Goal: Transaction & Acquisition: Purchase product/service

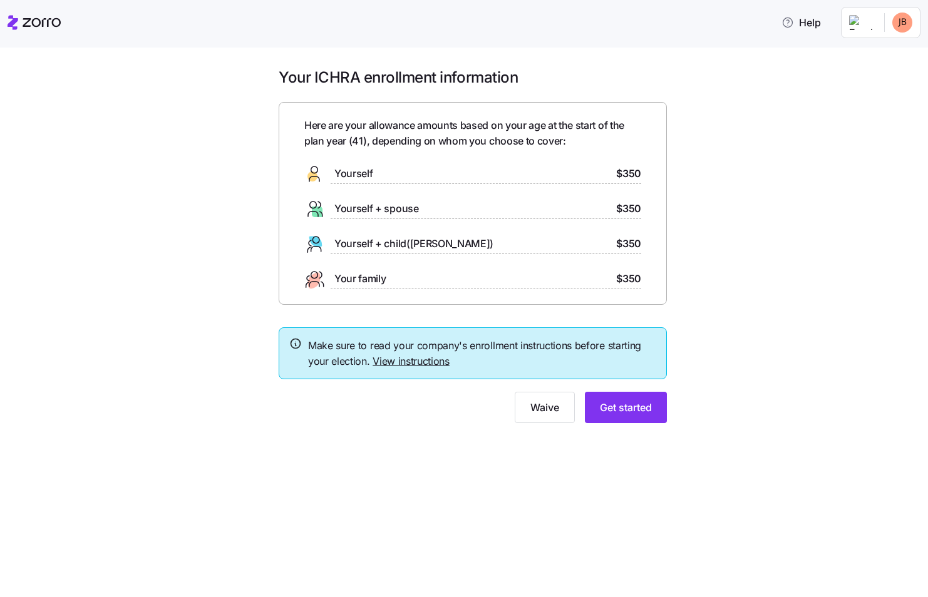
click at [416, 357] on link "View instructions" at bounding box center [411, 361] width 77 height 13
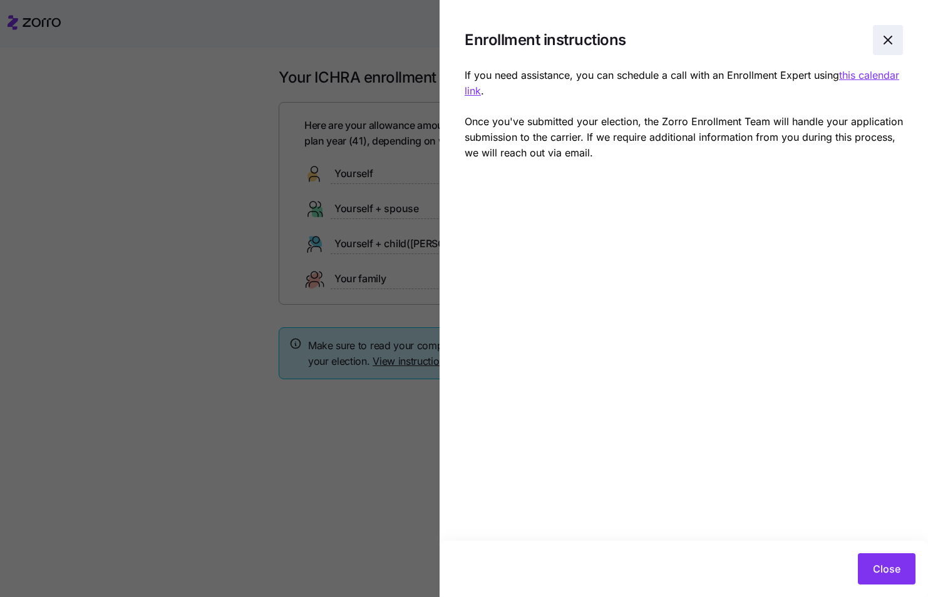
click at [885, 37] on icon "button" at bounding box center [888, 40] width 8 height 8
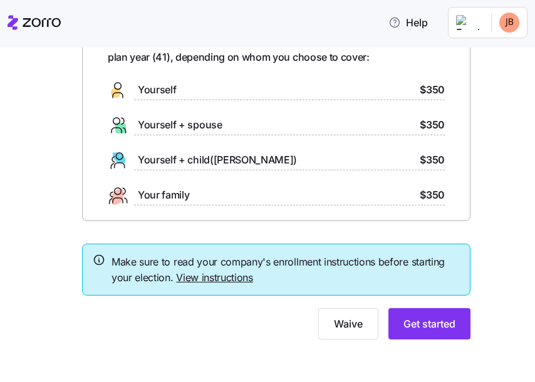
scroll to position [86, 0]
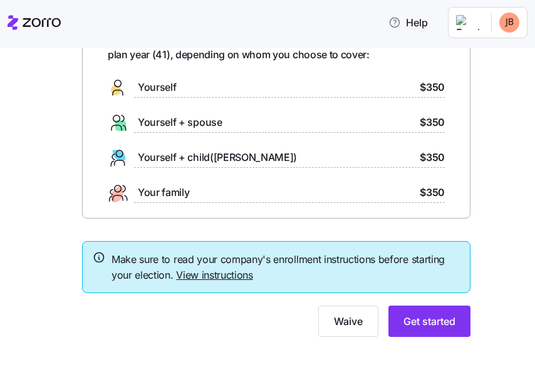
click at [429, 90] on span "$350" at bounding box center [431, 88] width 25 height 16
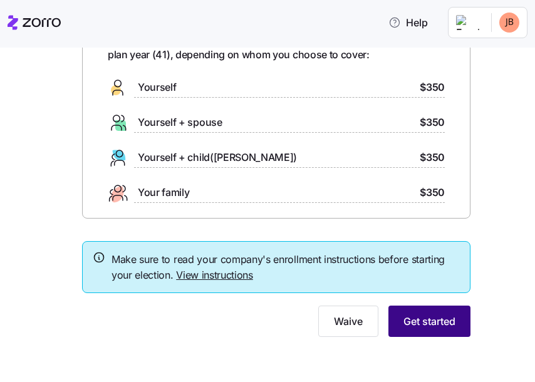
click at [420, 313] on button "Get started" at bounding box center [429, 321] width 82 height 31
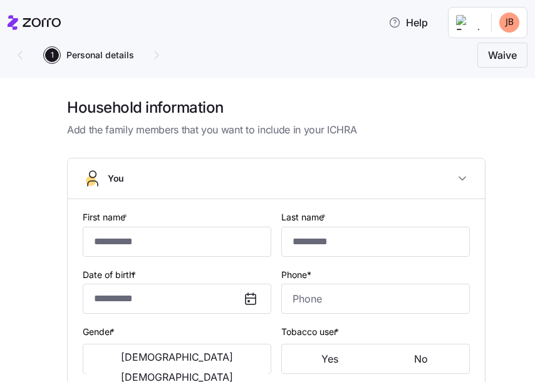
type input "********"
type input "*****"
type input "[EMAIL_ADDRESS][DOMAIN_NAME]"
type input "**********"
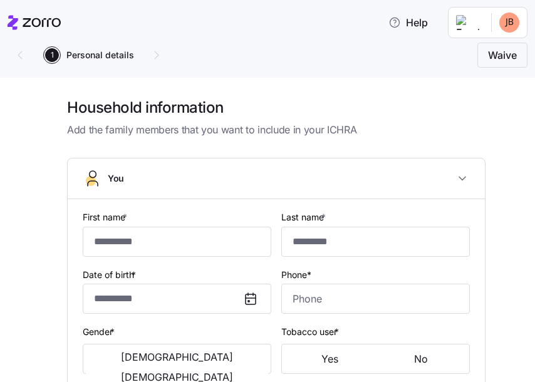
checkbox input "true"
type input "**********"
type input "[PHONE_NUMBER]"
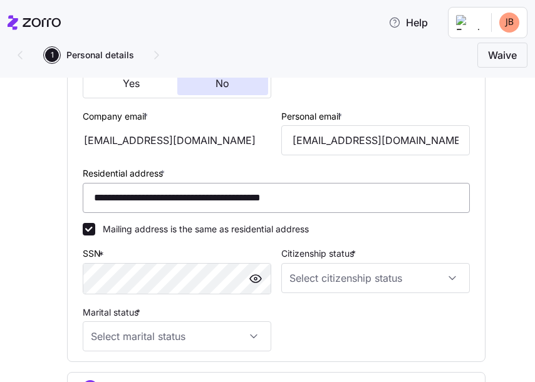
scroll to position [376, 0]
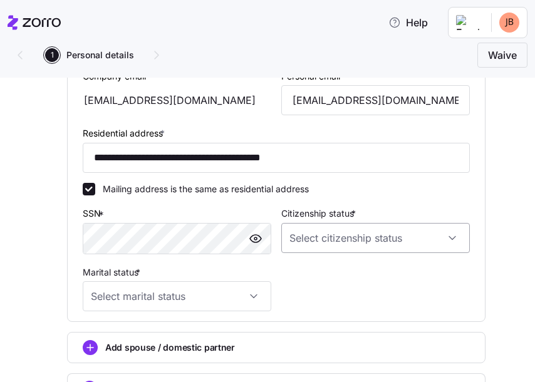
click at [450, 234] on input "Citizenship status *" at bounding box center [375, 238] width 188 height 30
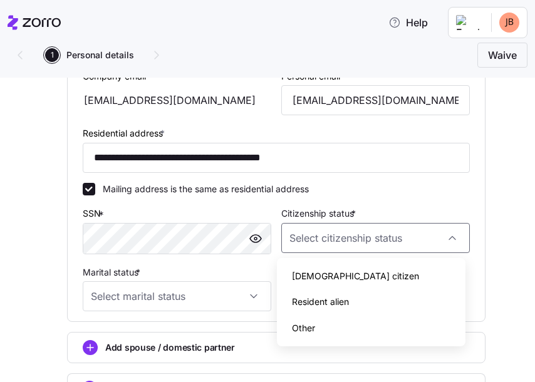
click at [316, 275] on span "[DEMOGRAPHIC_DATA] citizen" at bounding box center [355, 276] width 127 height 14
type input "[DEMOGRAPHIC_DATA] citizen"
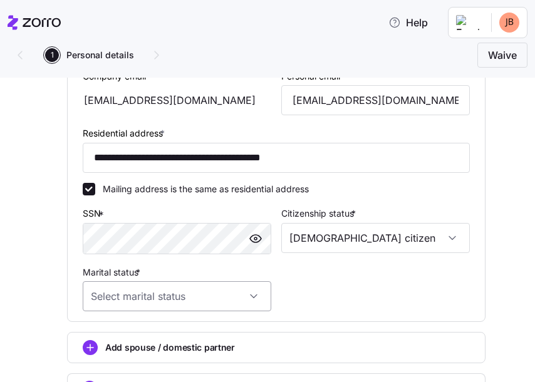
click at [248, 296] on input "Marital status *" at bounding box center [177, 296] width 188 height 30
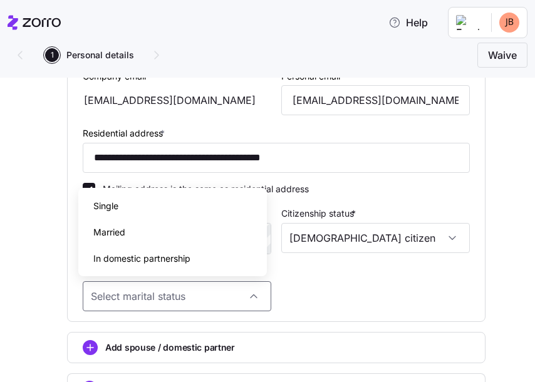
click at [118, 226] on span "Married" at bounding box center [109, 232] width 32 height 14
type input "Married"
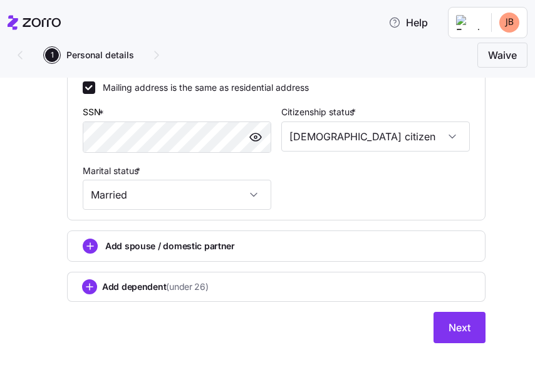
scroll to position [483, 0]
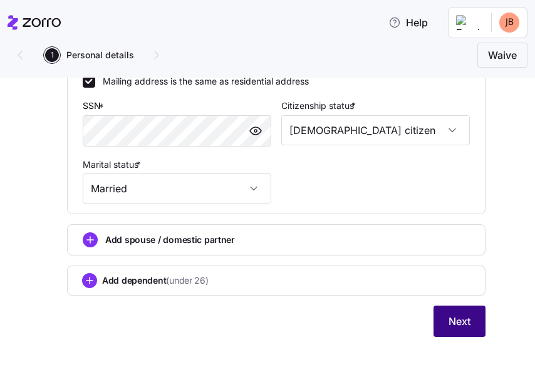
click at [453, 313] on button "Next" at bounding box center [459, 321] width 52 height 31
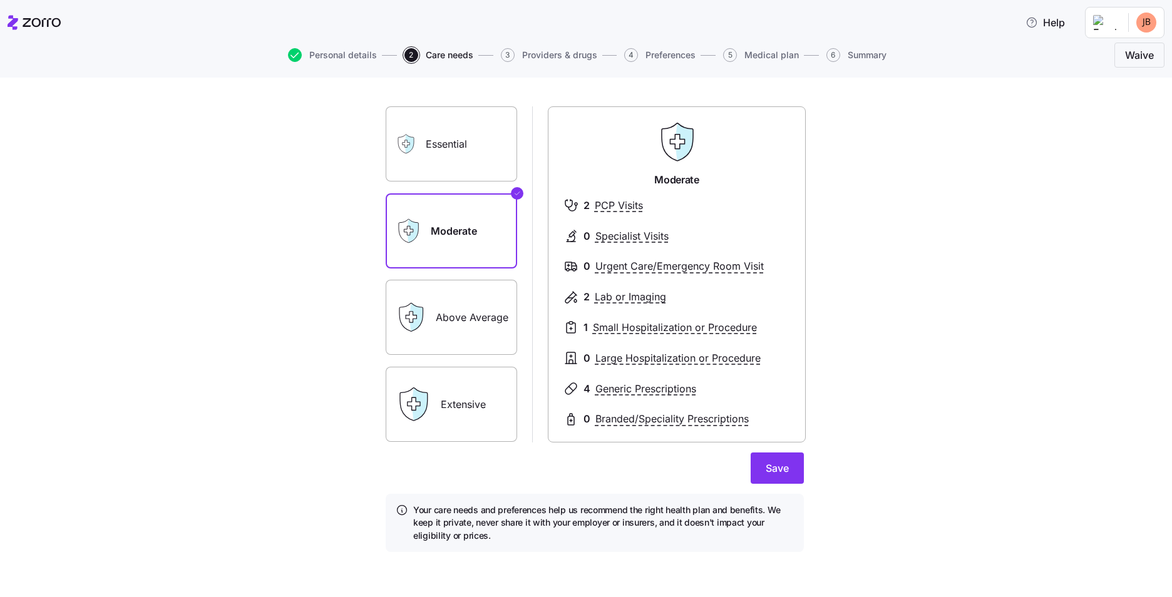
scroll to position [59, 0]
click at [473, 308] on label "Above Average" at bounding box center [451, 317] width 131 height 75
click at [0, 0] on input "Above Average" at bounding box center [0, 0] width 0 height 0
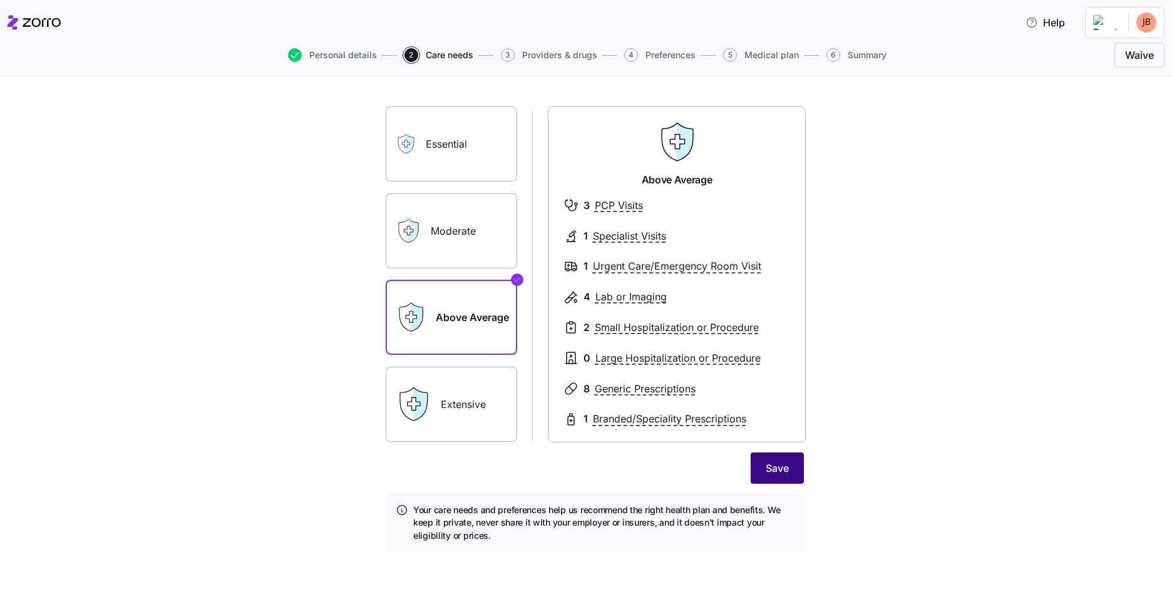
click at [771, 460] on button "Save" at bounding box center [777, 468] width 53 height 31
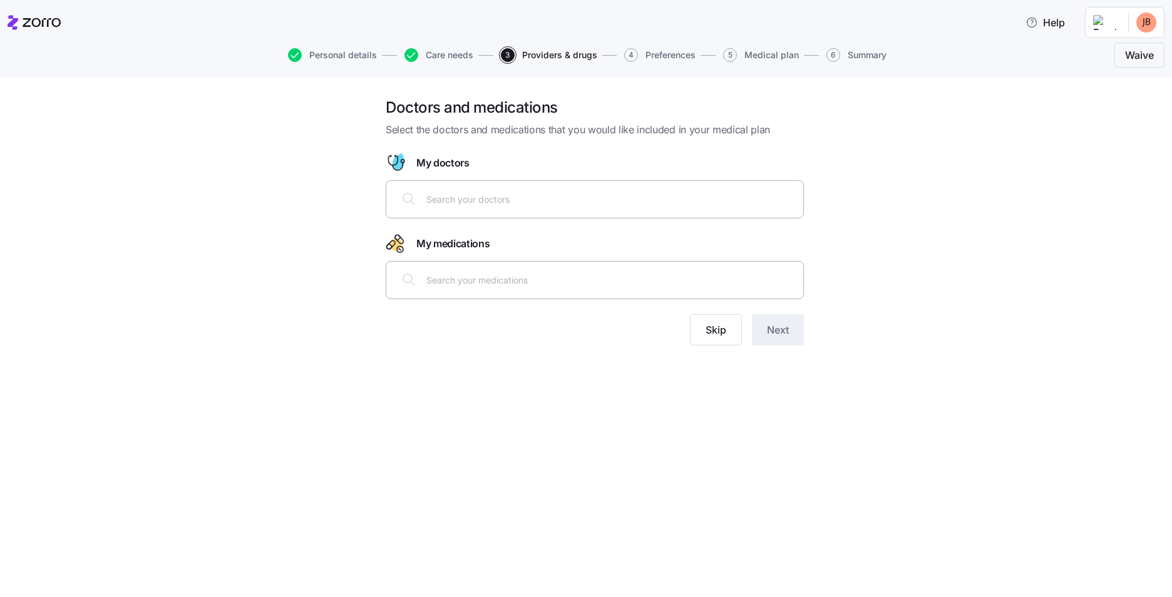
click at [447, 189] on div at bounding box center [595, 199] width 402 height 30
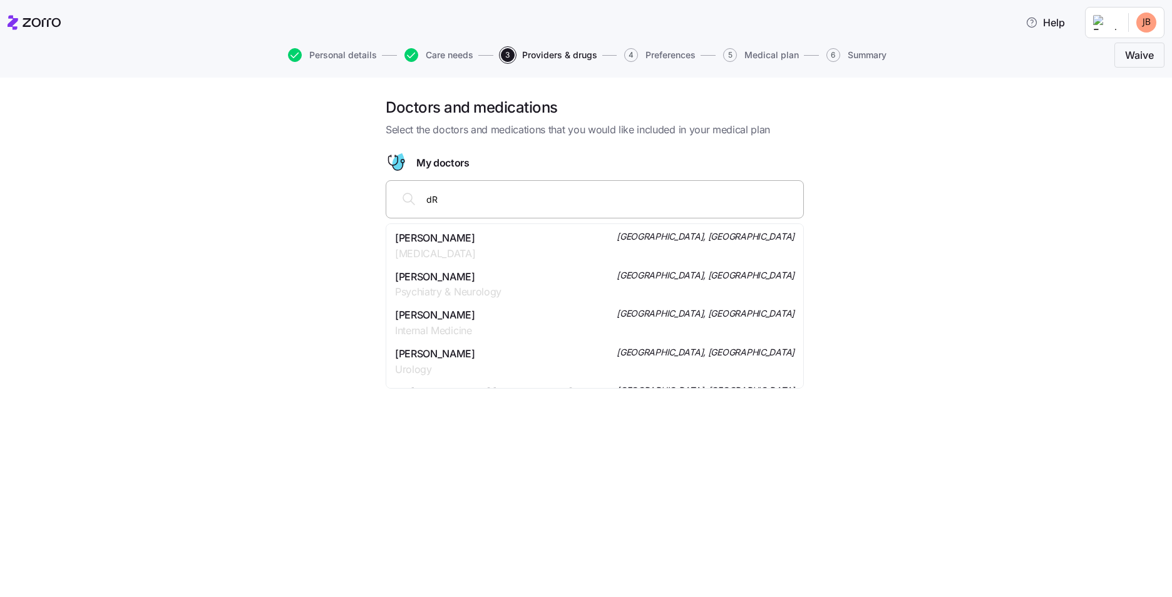
type input "d"
type input "[PERSON_NAME]"
click at [562, 245] on div "[PERSON_NAME] Internal Medicine [GEOGRAPHIC_DATA], [GEOGRAPHIC_DATA]" at bounding box center [594, 245] width 399 height 31
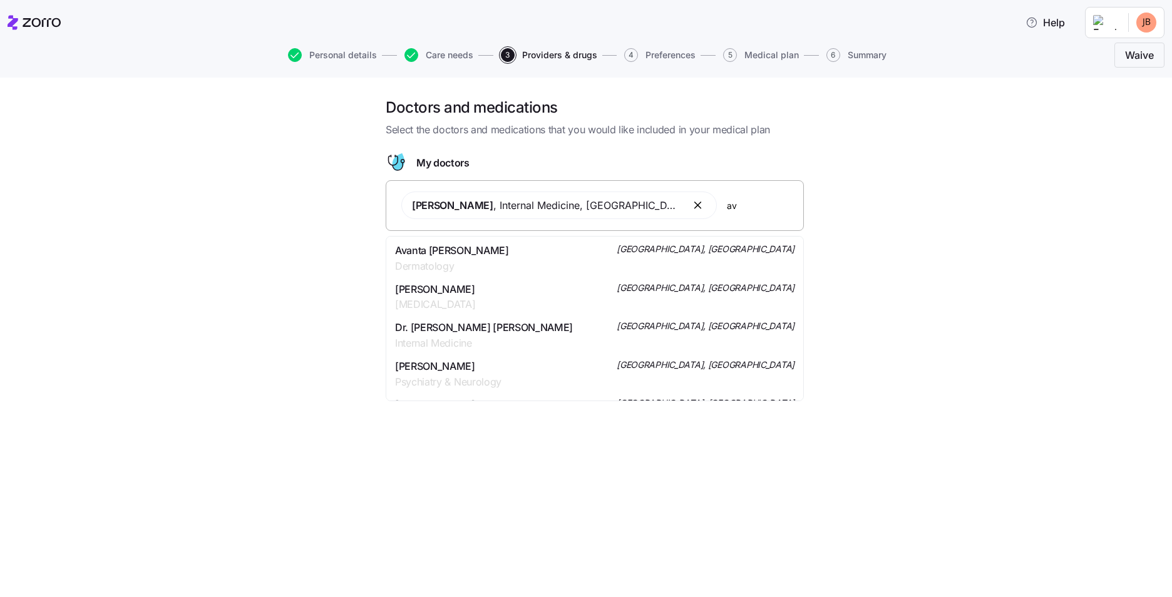
type input "a"
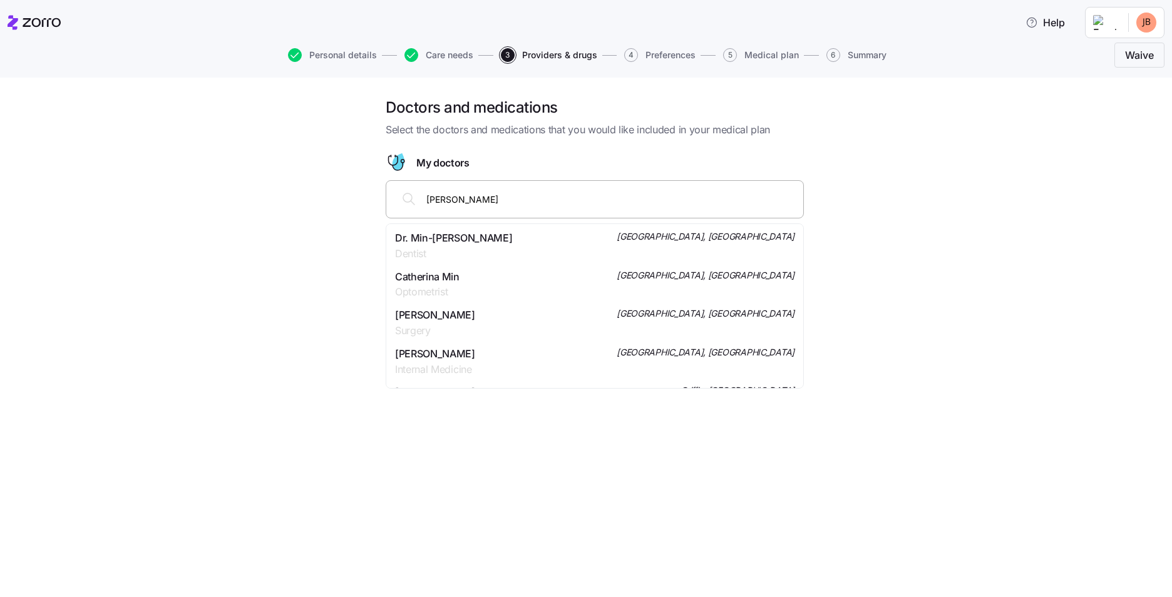
type input "[PERSON_NAME]"
click at [494, 244] on div "[PERSON_NAME] Internal Medicine [GEOGRAPHIC_DATA], [GEOGRAPHIC_DATA]" at bounding box center [594, 245] width 399 height 31
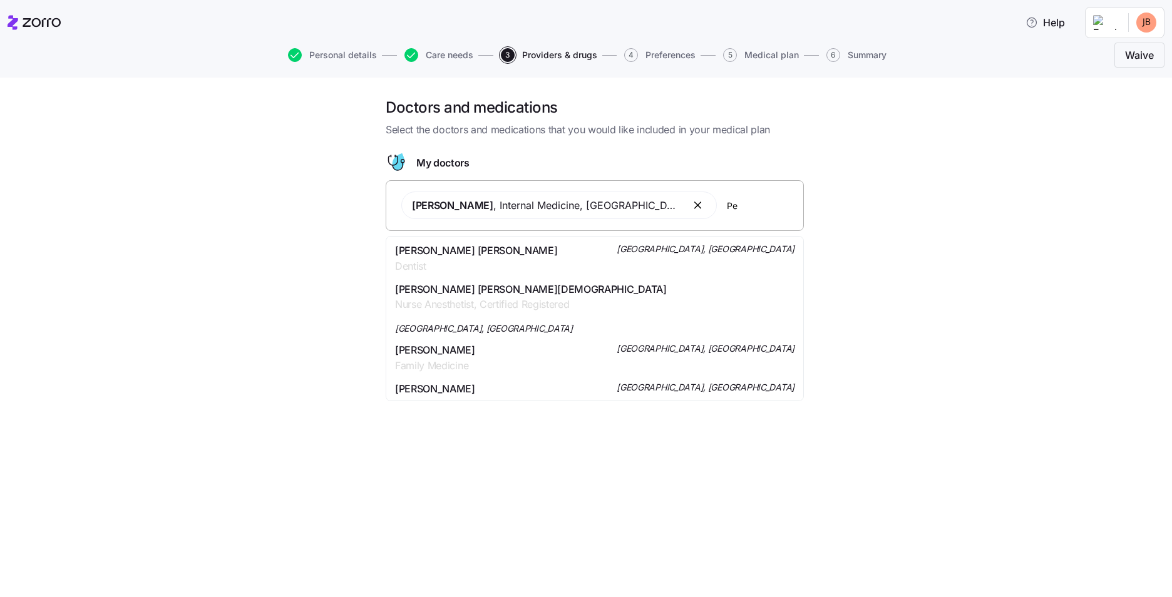
type input "P"
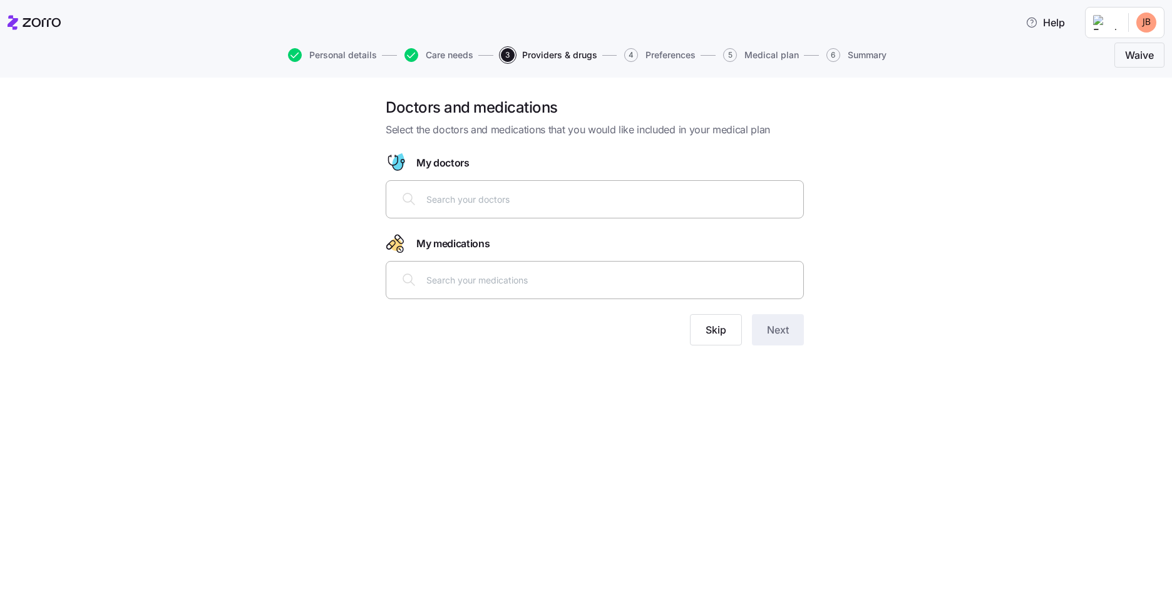
click at [451, 202] on input "text" at bounding box center [610, 199] width 369 height 14
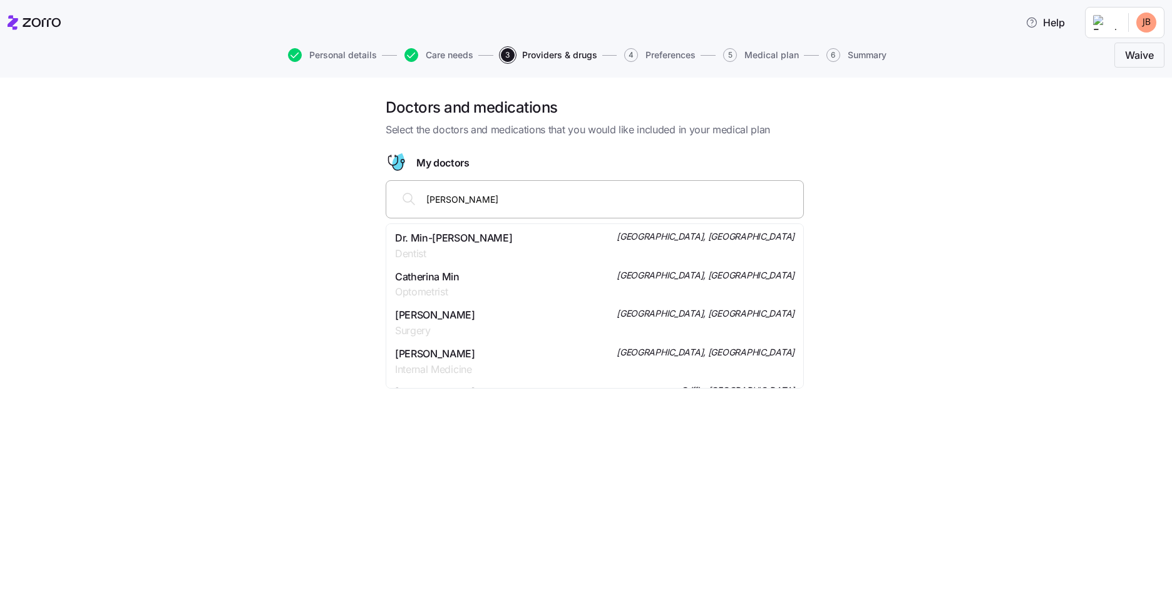
type input "[PERSON_NAME]"
click at [531, 239] on div "[PERSON_NAME] Internal Medicine [GEOGRAPHIC_DATA], [GEOGRAPHIC_DATA]" at bounding box center [594, 245] width 399 height 31
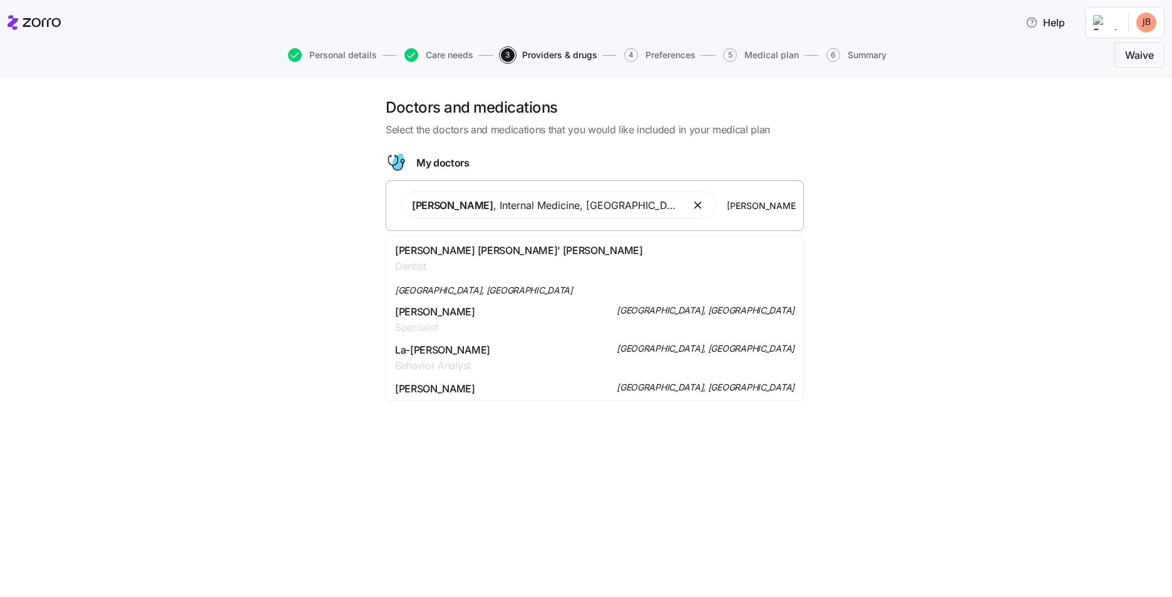
type input "[PERSON_NAME]"
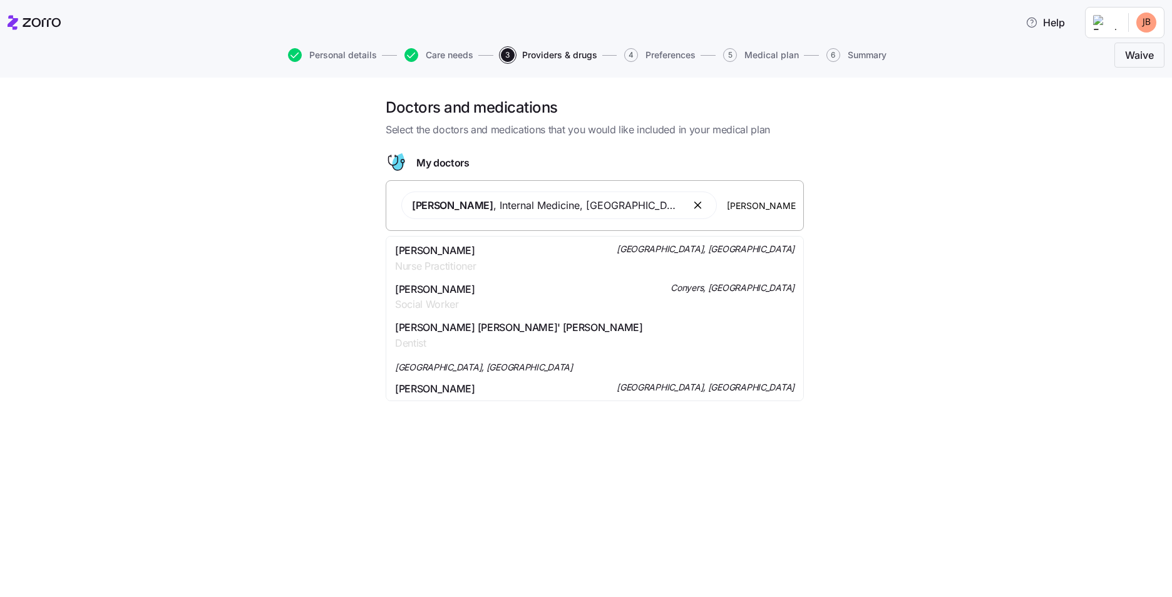
click at [746, 252] on span "[GEOGRAPHIC_DATA], [GEOGRAPHIC_DATA]" at bounding box center [706, 249] width 178 height 13
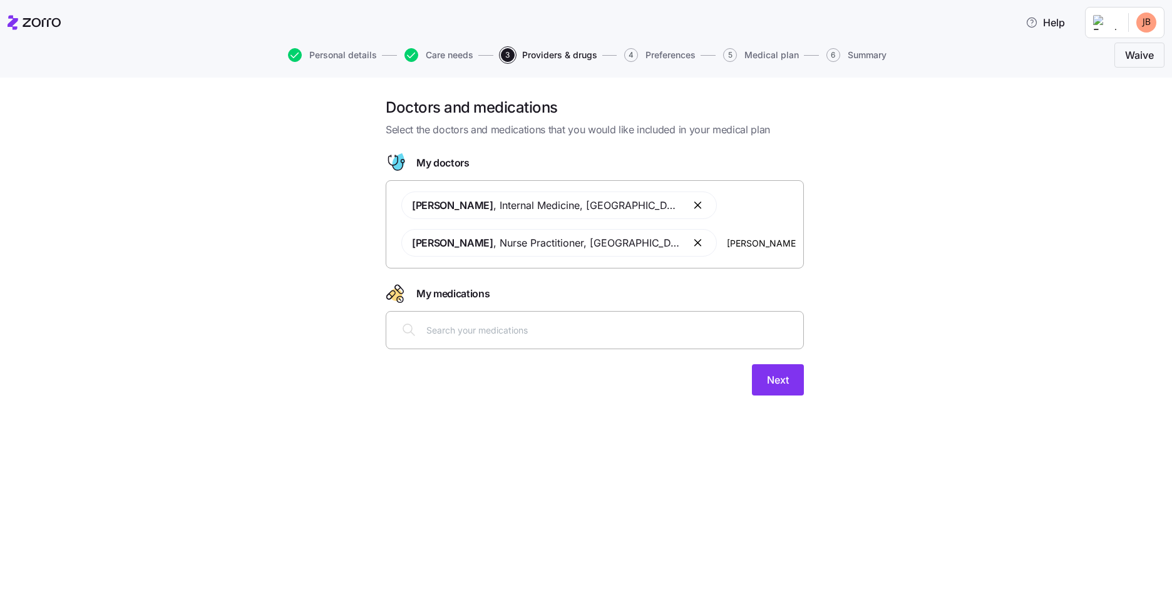
type input "[PERSON_NAME]"
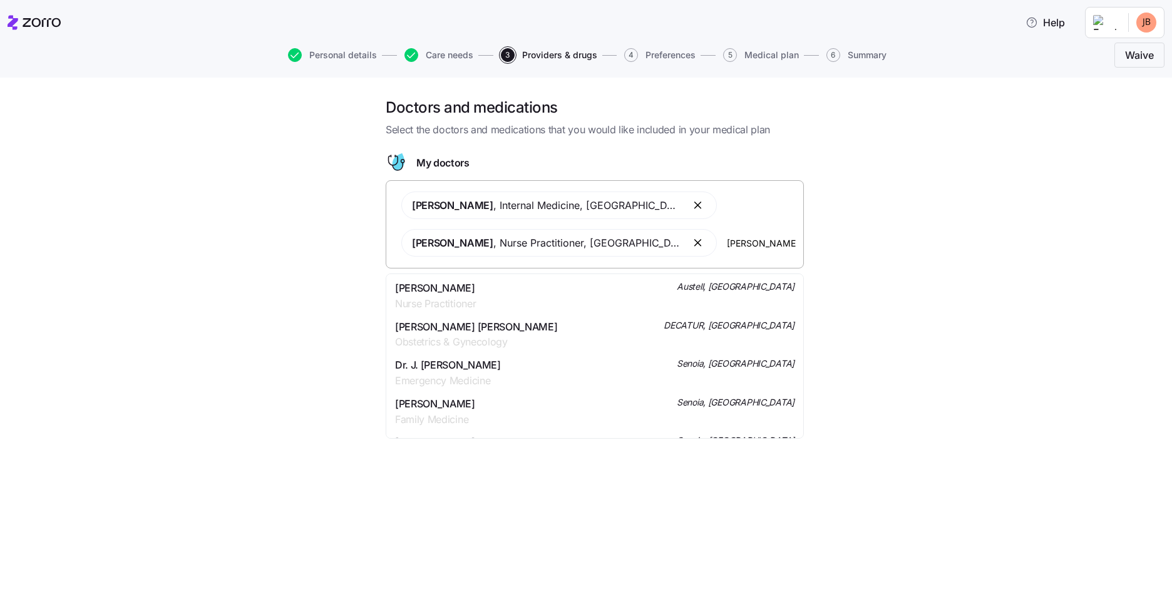
click at [547, 290] on div "[PERSON_NAME] Nurse Practitioner [GEOGRAPHIC_DATA], [GEOGRAPHIC_DATA]" at bounding box center [594, 295] width 399 height 31
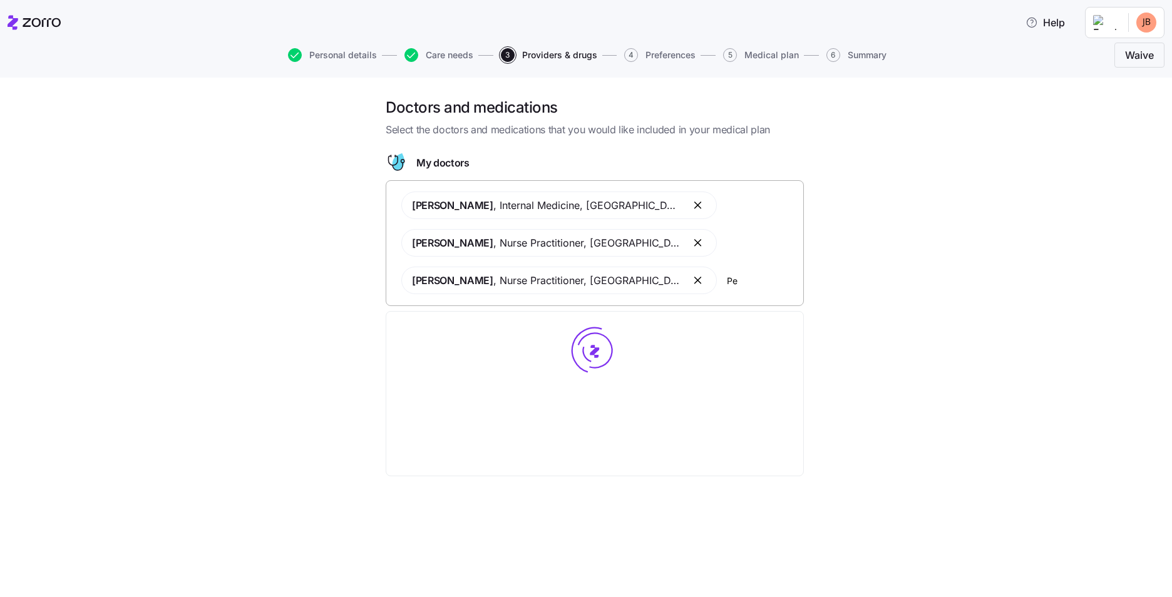
type input "P"
type input "[PERSON_NAME]"
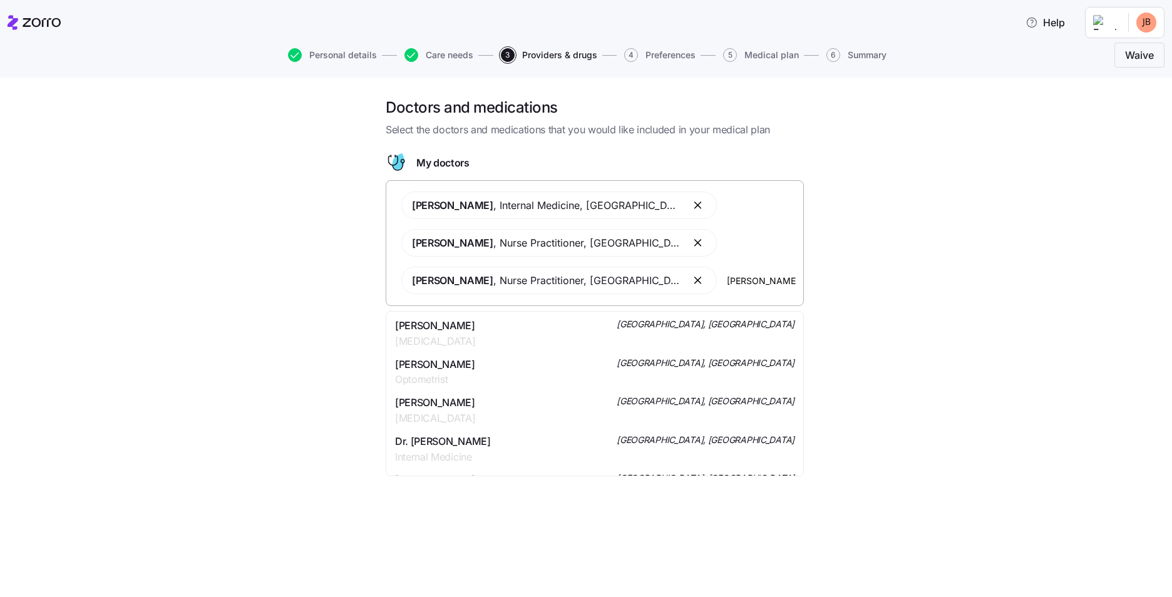
click at [490, 445] on div "Dr. [PERSON_NAME] Internal Medicine [GEOGRAPHIC_DATA], [GEOGRAPHIC_DATA]" at bounding box center [594, 449] width 399 height 31
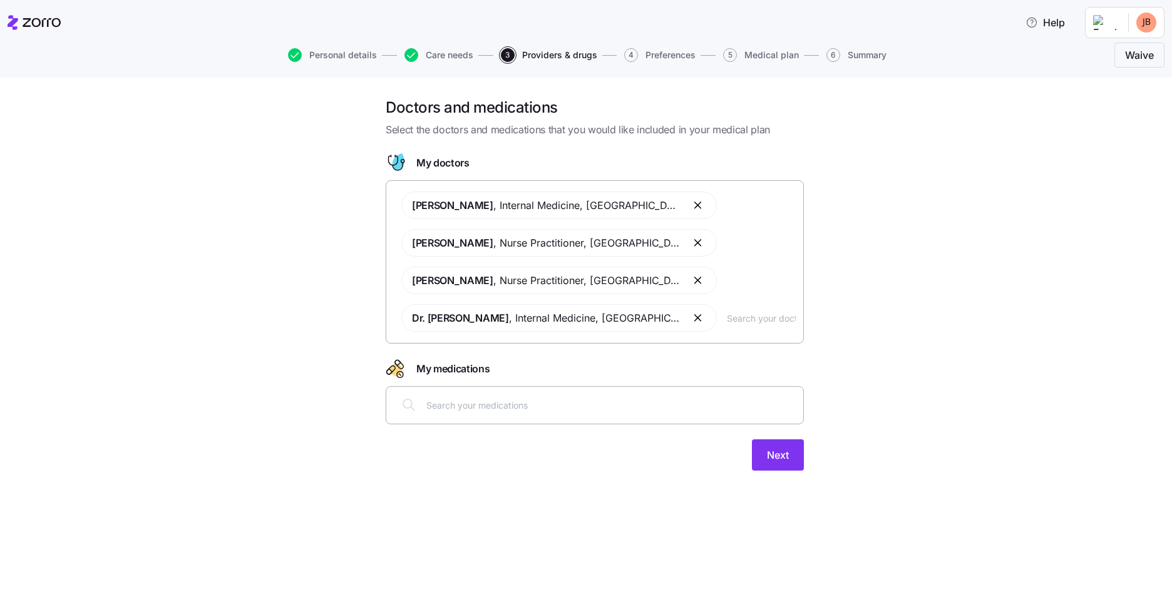
click at [430, 403] on input "text" at bounding box center [610, 405] width 369 height 14
type input "[MEDICAL_DATA]"
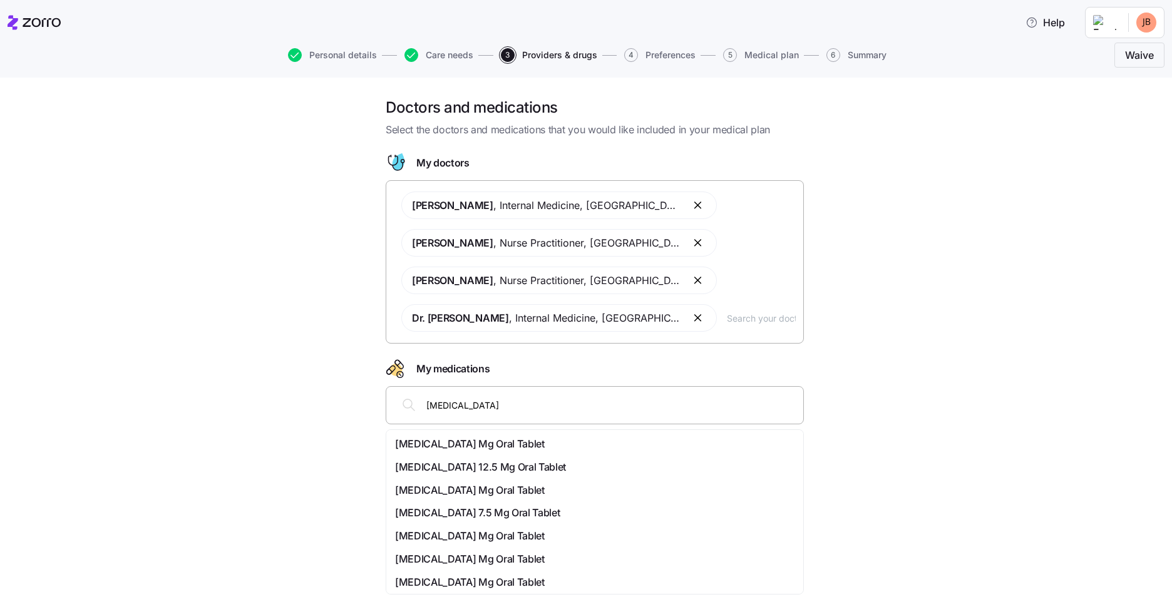
click at [527, 555] on div "[MEDICAL_DATA] Mg Oral Tablet" at bounding box center [594, 560] width 399 height 16
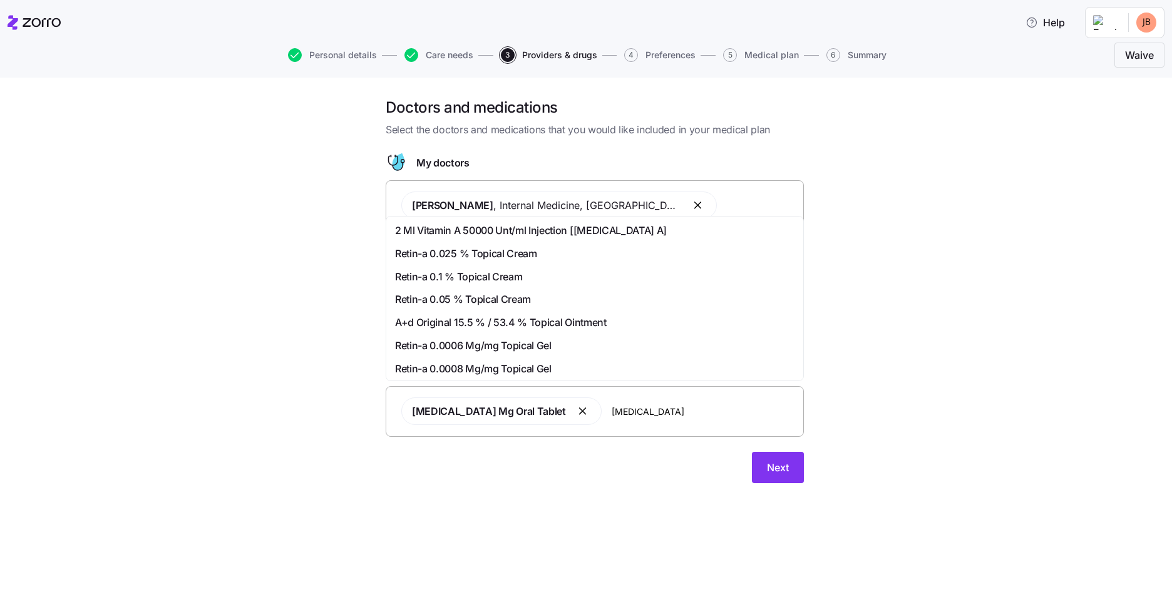
type input "[MEDICAL_DATA]"
click at [509, 361] on span "[MEDICAL_DATA] Mg Oral Tablet" at bounding box center [470, 369] width 150 height 16
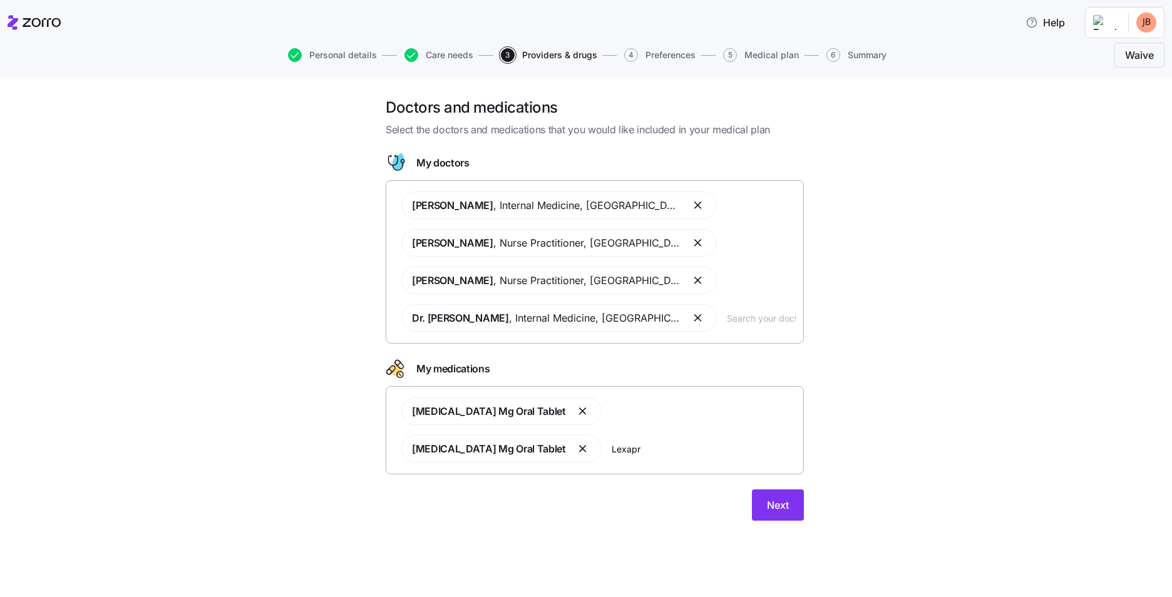
type input "[MEDICAL_DATA]"
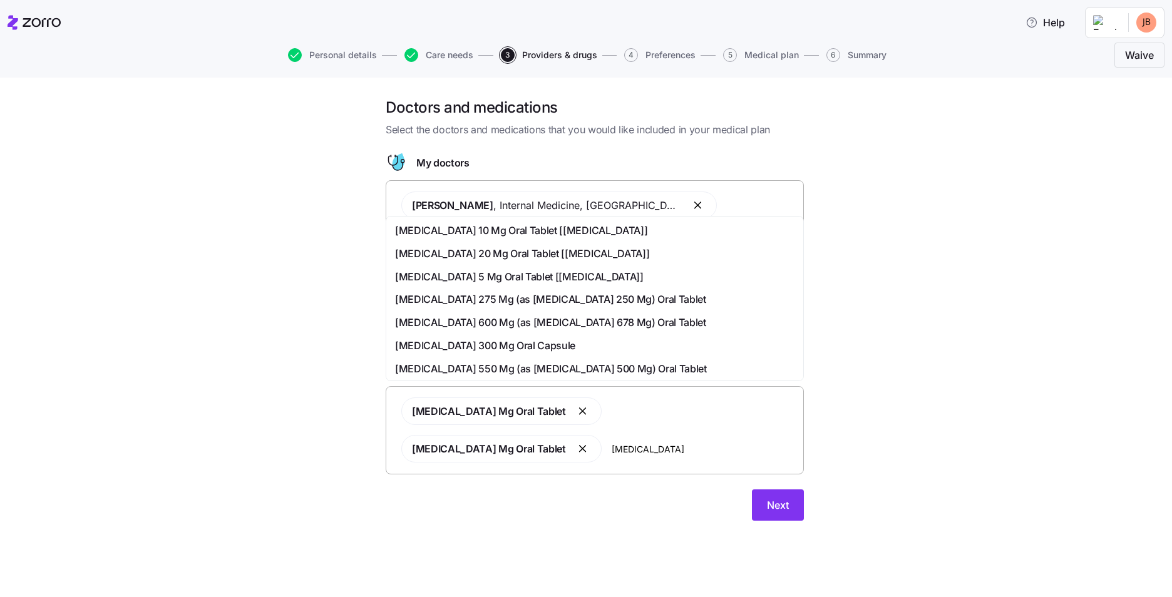
click at [525, 250] on span "[MEDICAL_DATA] 20 Mg Oral Tablet [[MEDICAL_DATA]]" at bounding box center [522, 254] width 254 height 16
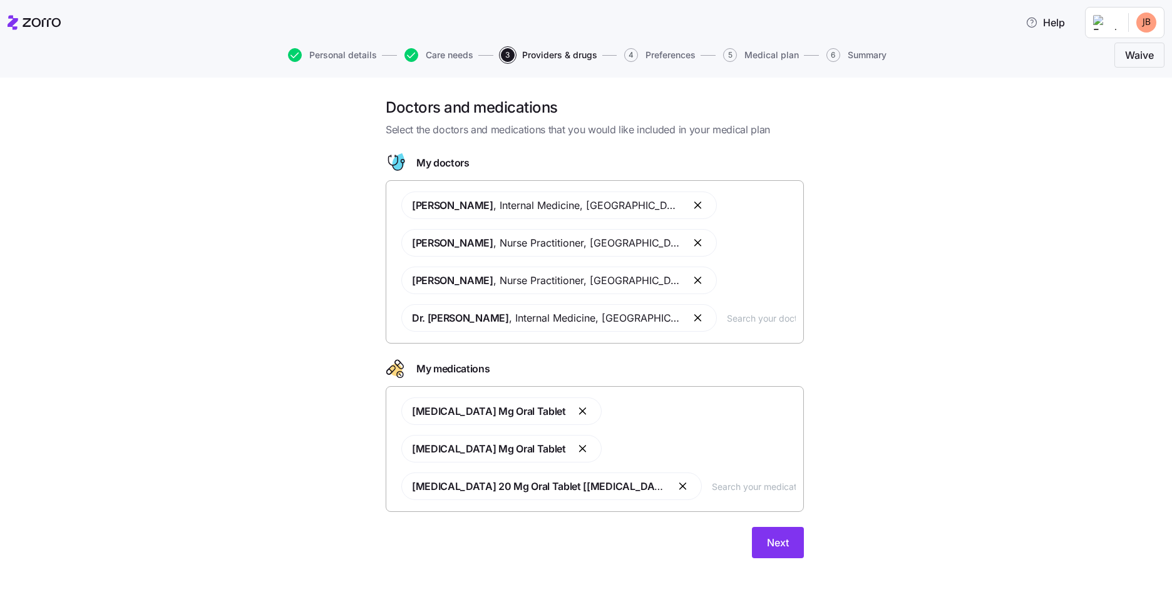
type input "K"
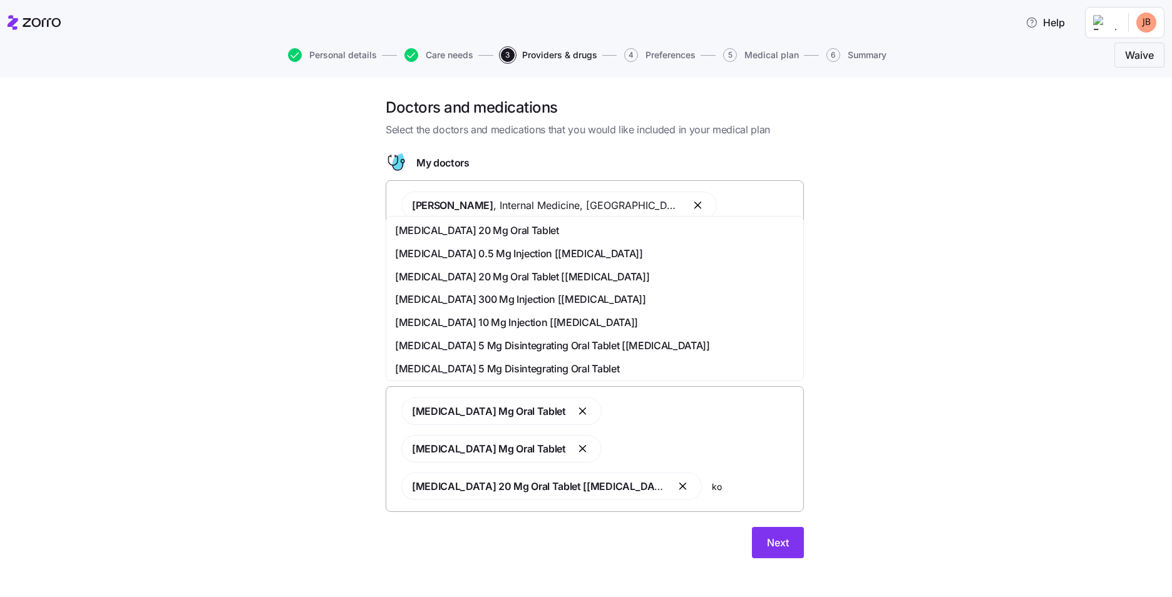
type input "k"
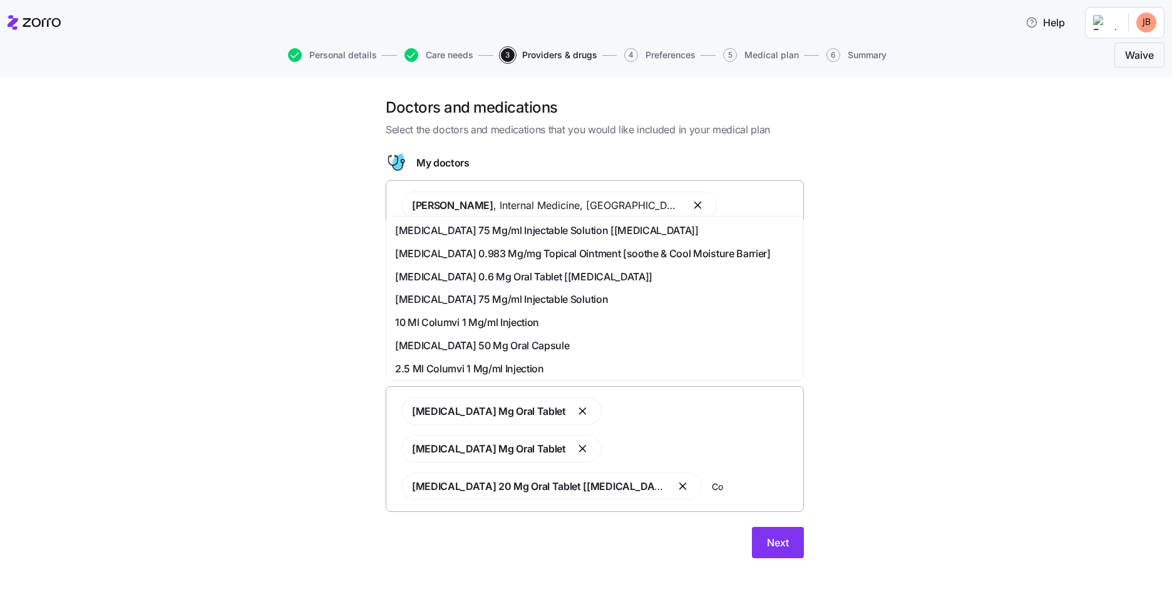
type input "C"
click at [917, 250] on div "Doctors and medications Select the doctors and medications that you would like …" at bounding box center [594, 336] width 1119 height 476
click at [712, 480] on input "text" at bounding box center [754, 487] width 84 height 14
click at [764, 414] on div "[MEDICAL_DATA] Mg Oral Tablet [MEDICAL_DATA] Mg Oral Tablet [MEDICAL_DATA] 20 M…" at bounding box center [595, 449] width 402 height 118
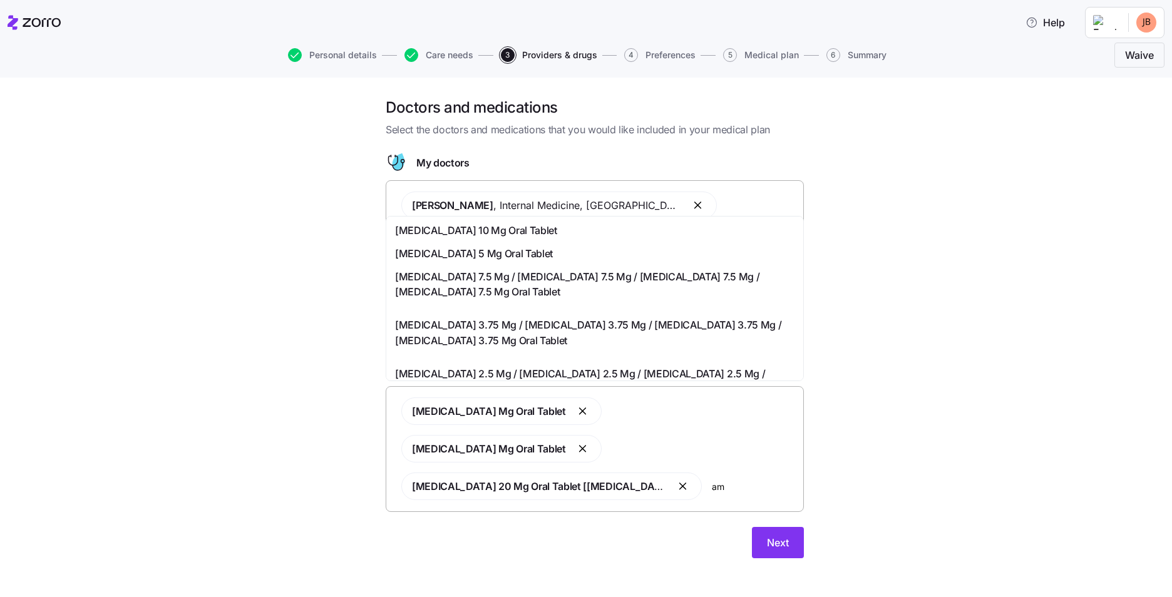
type input "a"
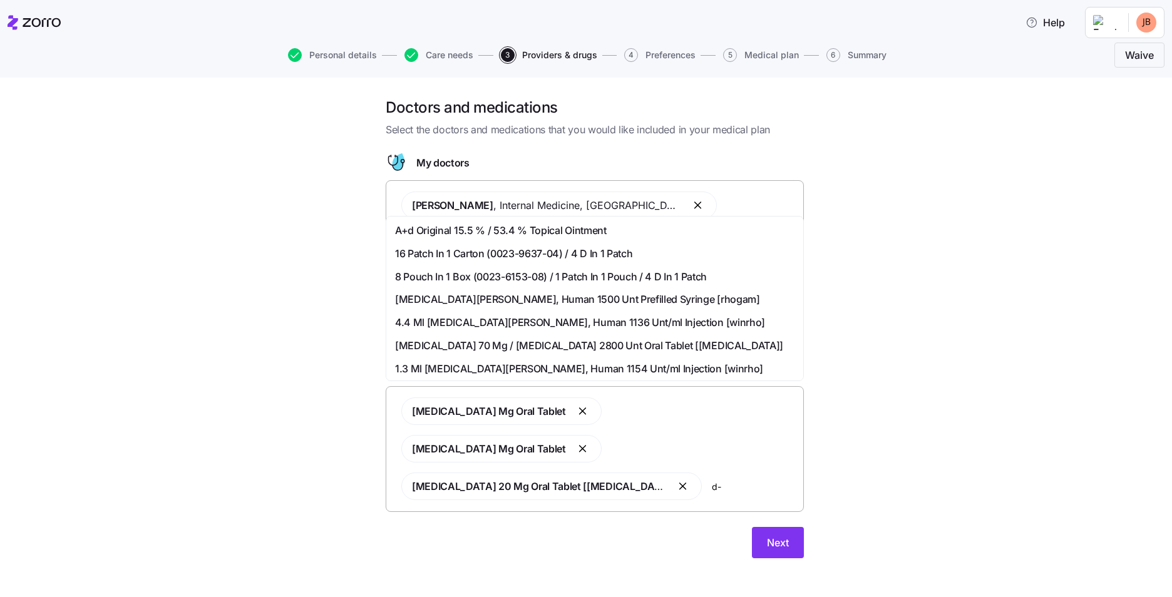
type input "d"
click at [775, 535] on span "Next" at bounding box center [778, 542] width 22 height 15
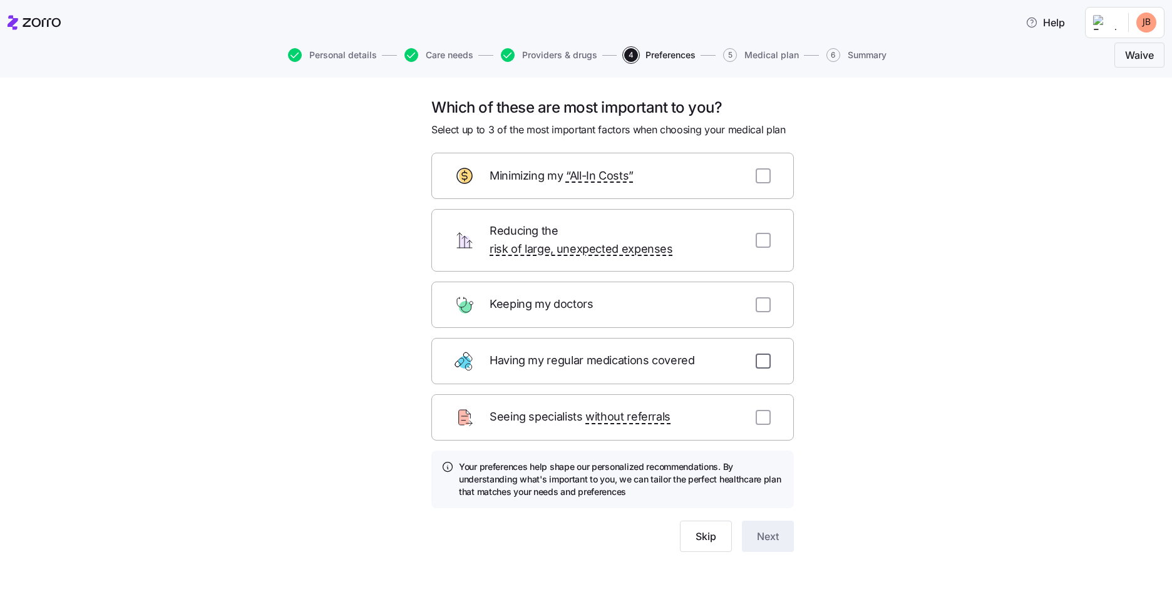
click at [763, 354] on input "checkbox" at bounding box center [763, 361] width 15 height 15
checkbox input "true"
click at [764, 297] on input "checkbox" at bounding box center [763, 304] width 15 height 15
checkbox input "true"
click at [764, 233] on input "checkbox" at bounding box center [763, 240] width 15 height 15
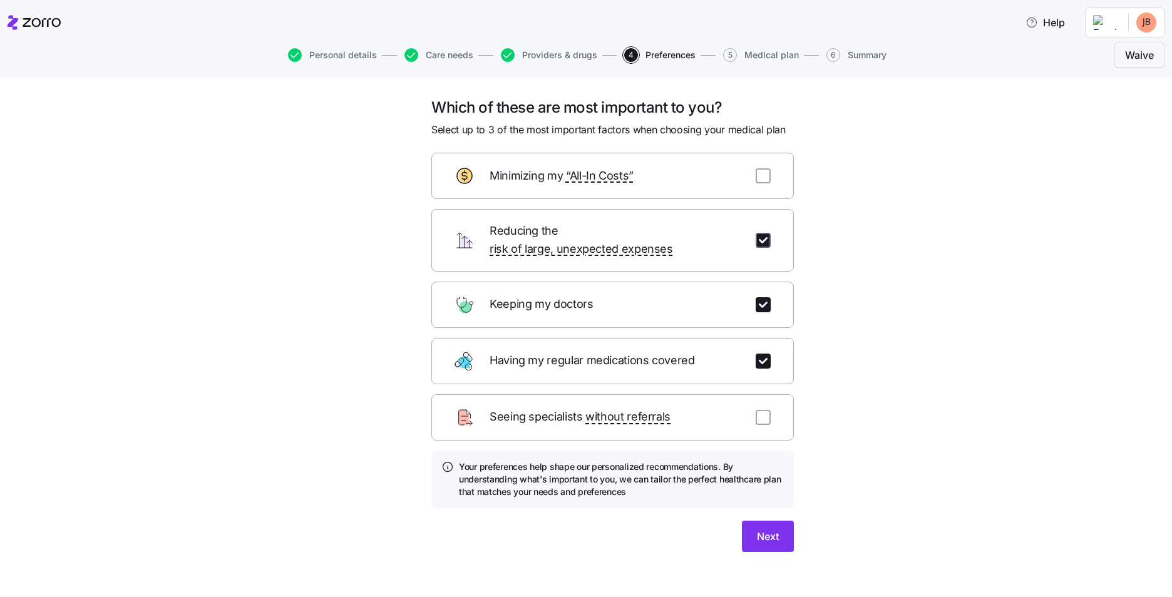
checkbox input "true"
click at [766, 521] on button "Next" at bounding box center [768, 536] width 52 height 31
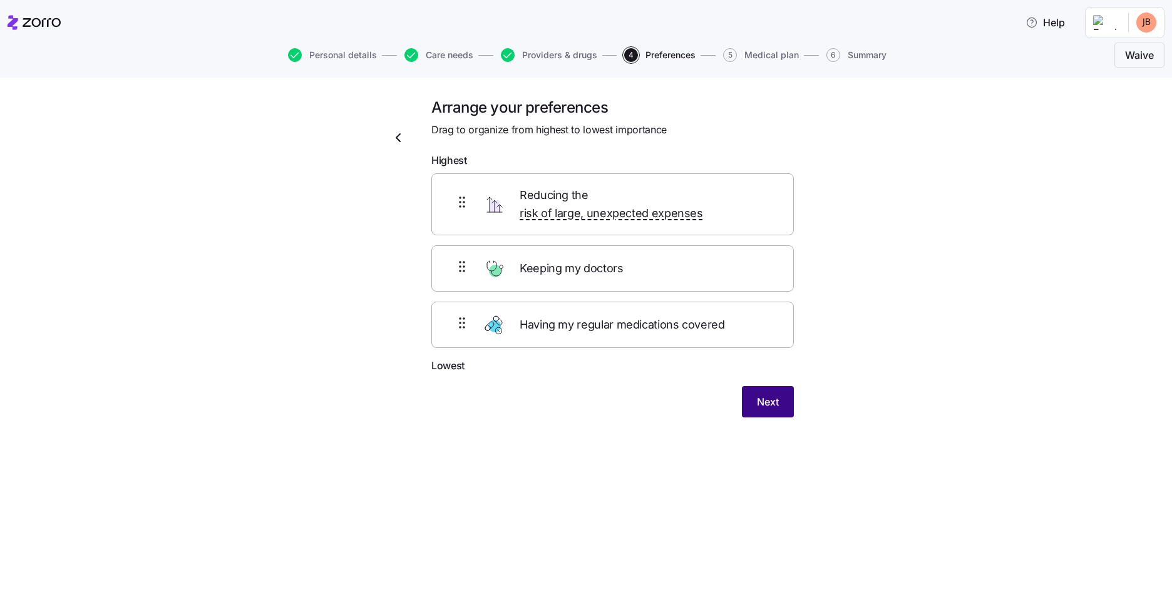
click at [771, 394] on span "Next" at bounding box center [768, 401] width 22 height 15
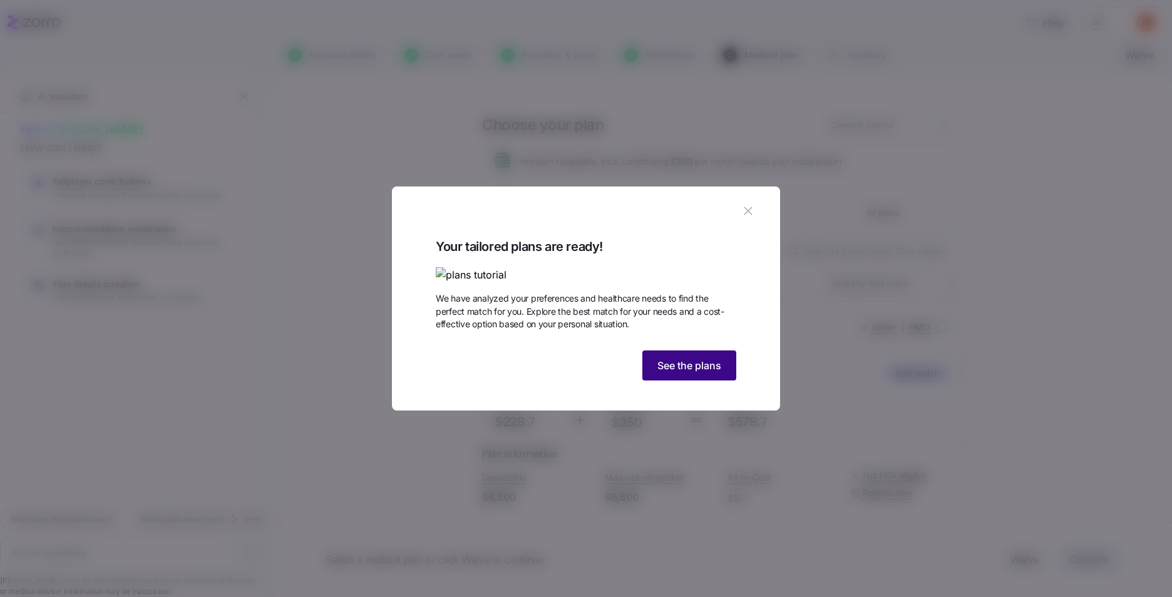
click at [692, 381] on button "See the plans" at bounding box center [689, 366] width 94 height 30
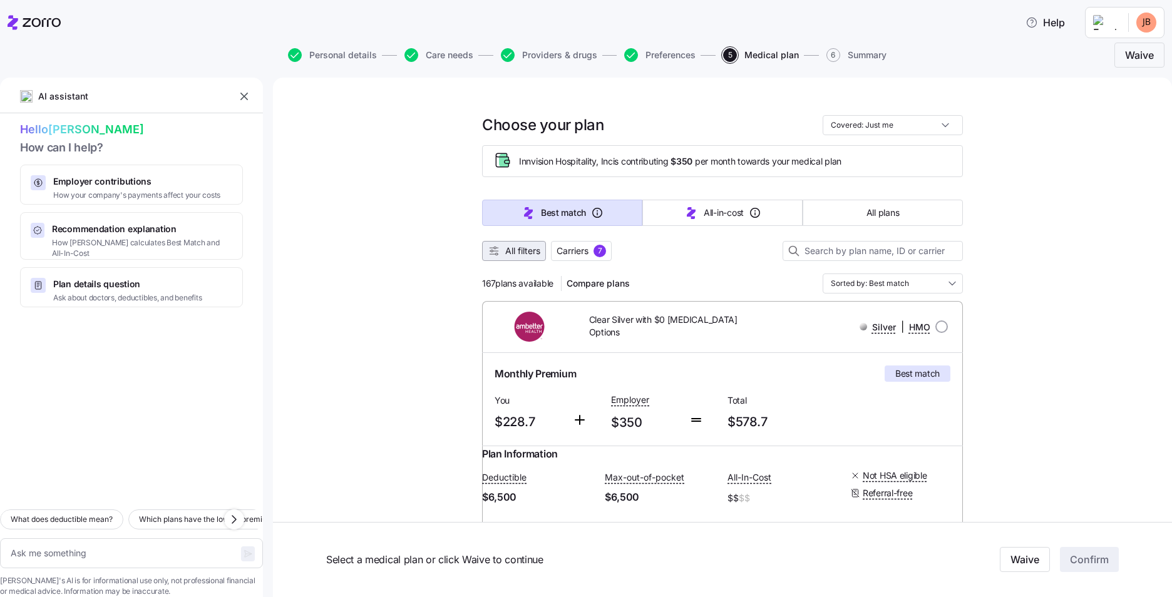
click at [527, 244] on button "All filters" at bounding box center [514, 251] width 64 height 20
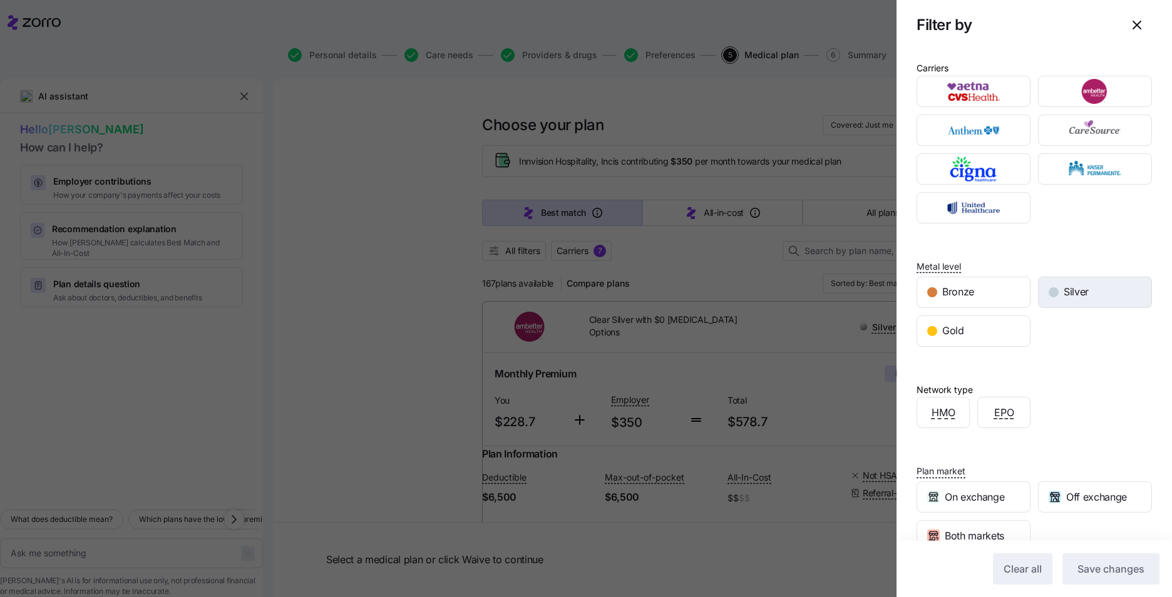
click at [927, 284] on div "Silver" at bounding box center [1095, 292] width 113 height 30
click at [927, 562] on button "Save changes" at bounding box center [1110, 568] width 97 height 31
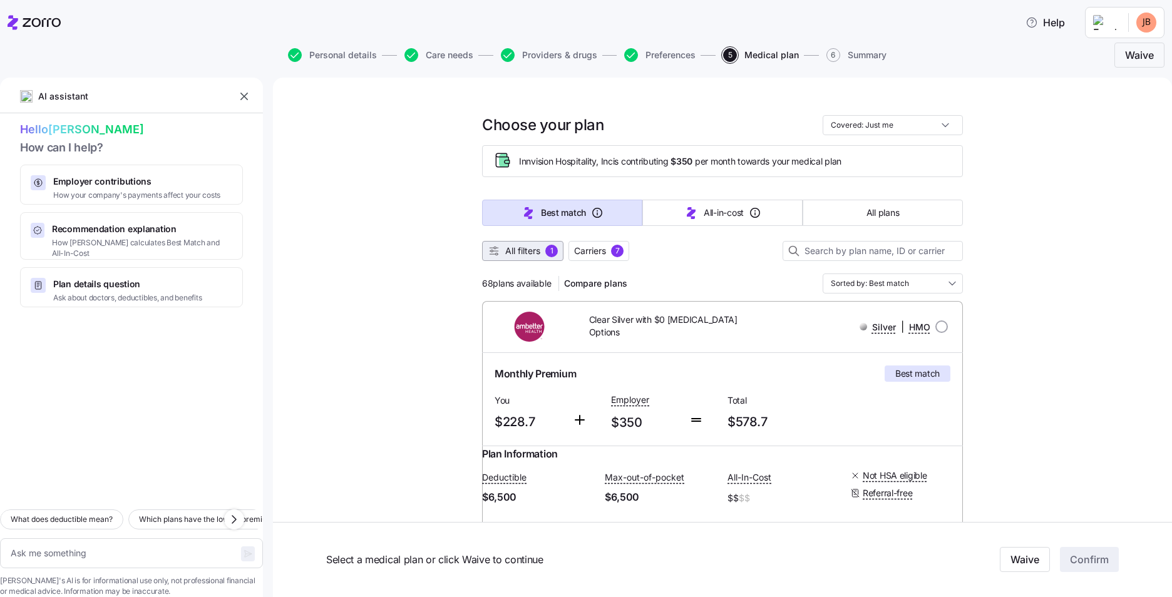
click at [545, 245] on span "1" at bounding box center [551, 251] width 13 height 13
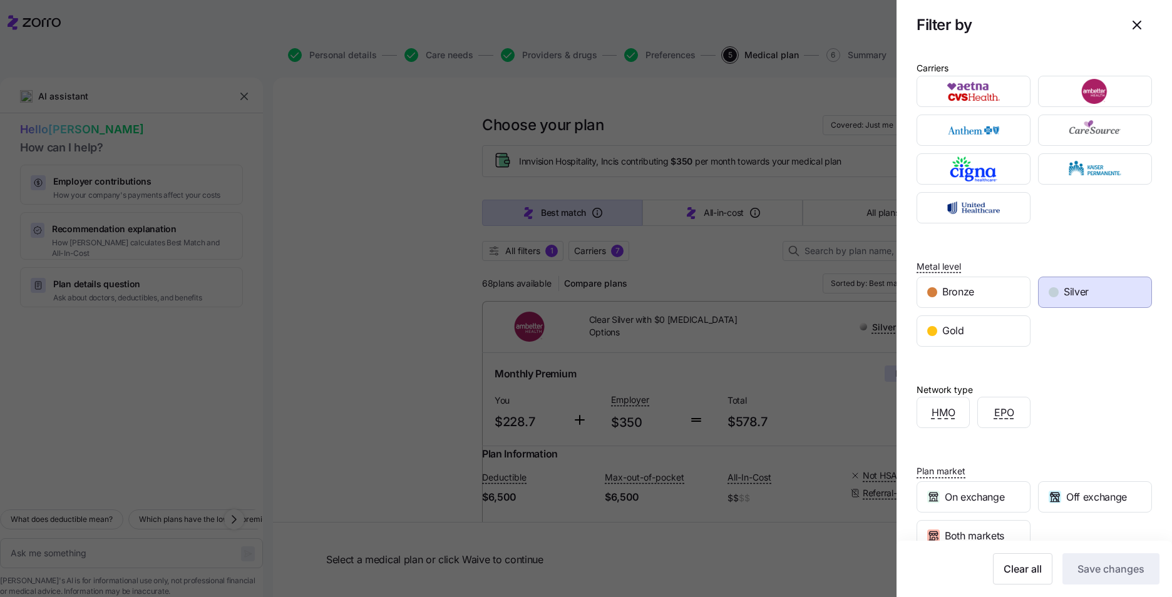
click at [927, 280] on div "Silver" at bounding box center [1095, 292] width 113 height 30
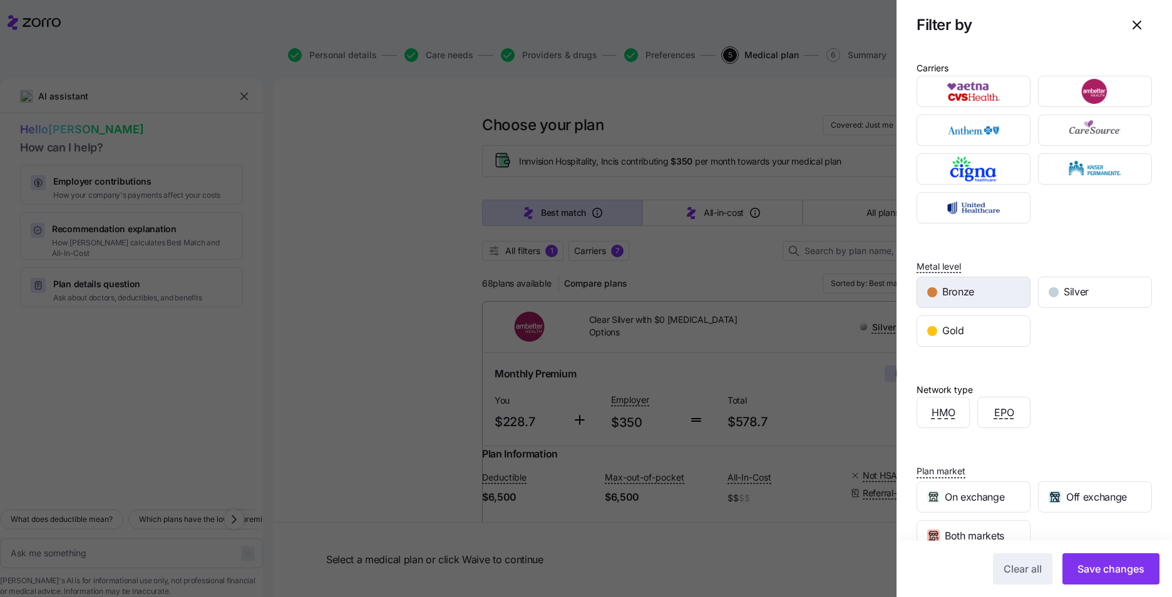
click at [927, 287] on div "Bronze" at bounding box center [973, 292] width 113 height 30
click at [927, 563] on span "Save changes" at bounding box center [1110, 569] width 67 height 15
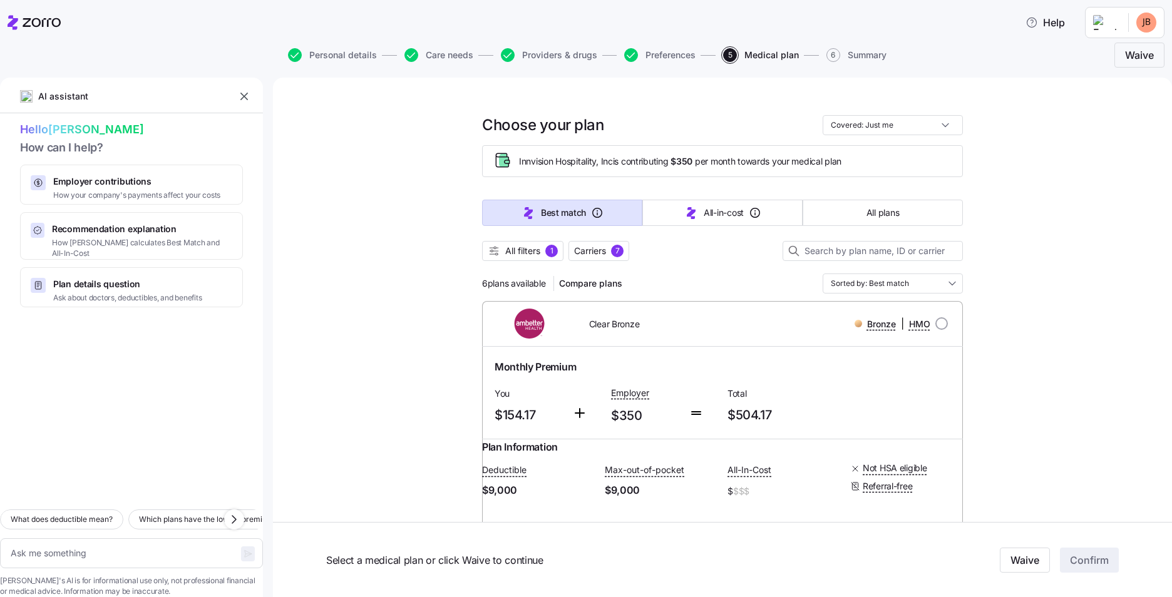
scroll to position [63, 0]
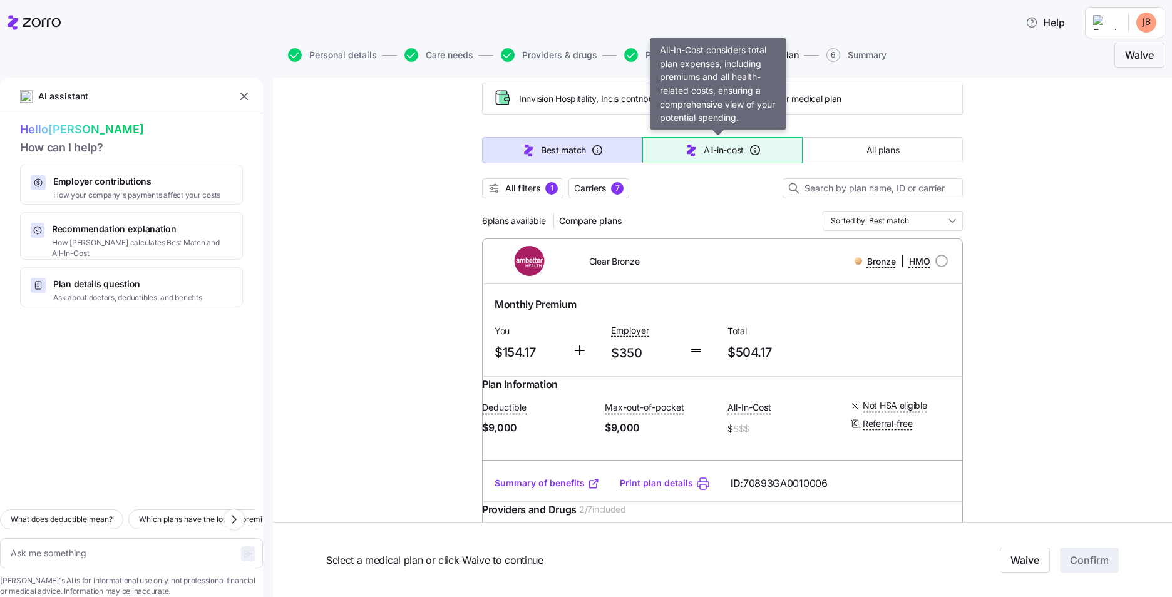
click at [725, 142] on button "All-in-cost" at bounding box center [722, 150] width 160 height 26
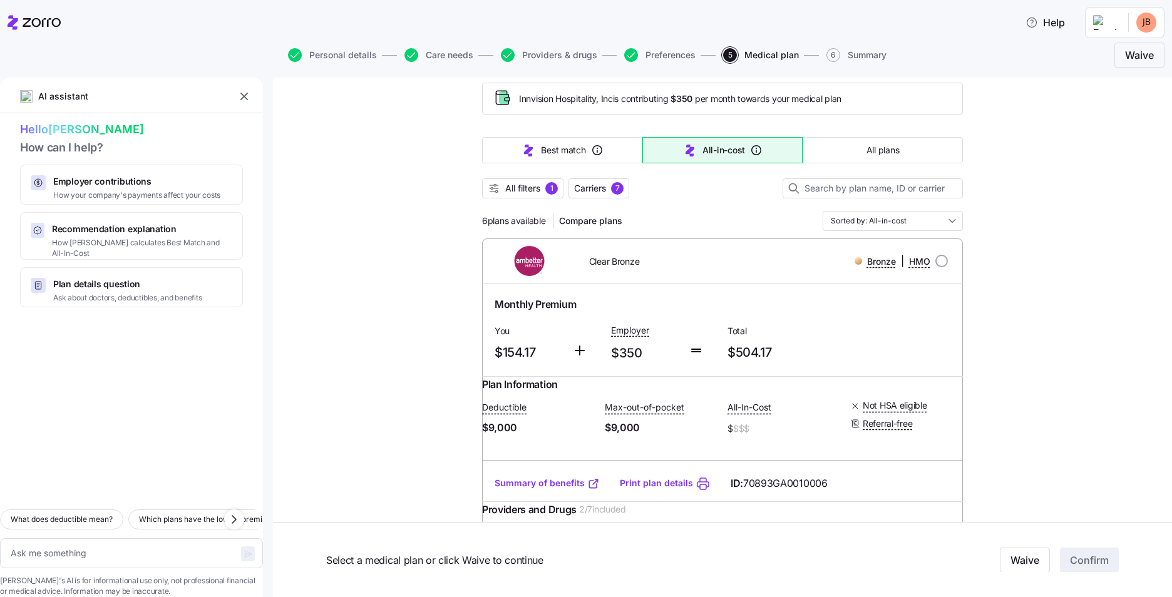
type textarea "x"
type input "Sorted by: All-in-cost"
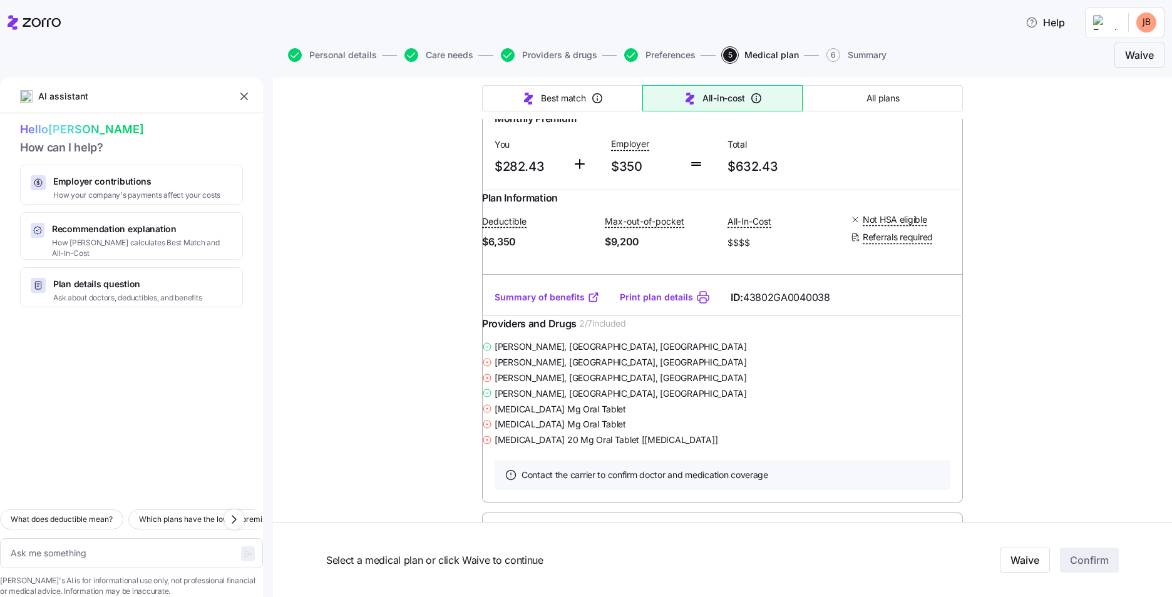
scroll to position [2129, 0]
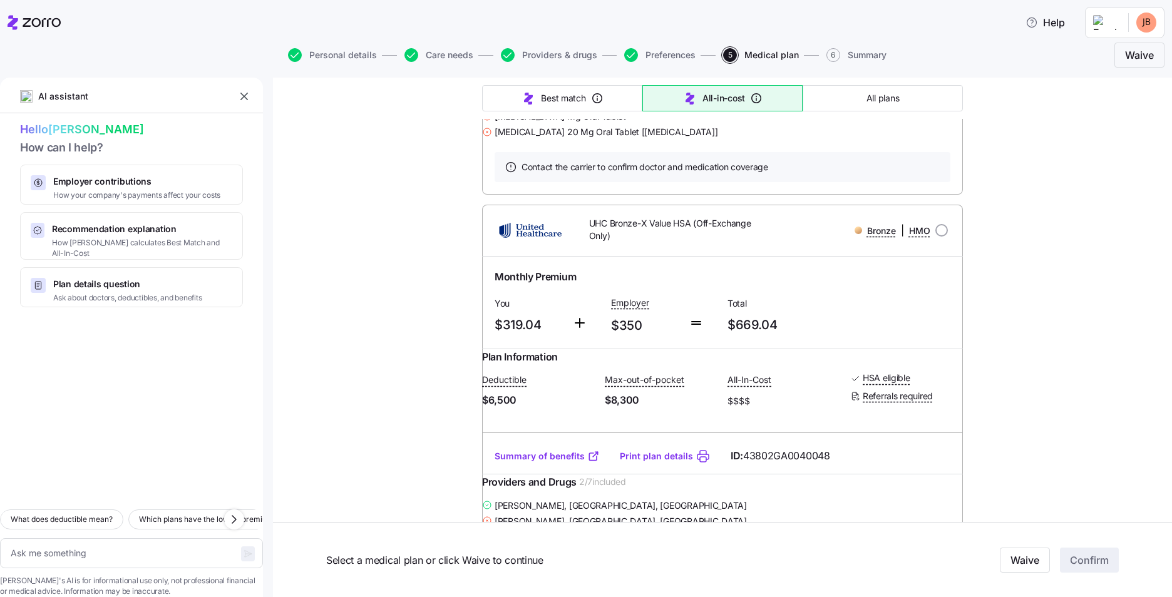
type textarea "x"
